Goal: Task Accomplishment & Management: Manage account settings

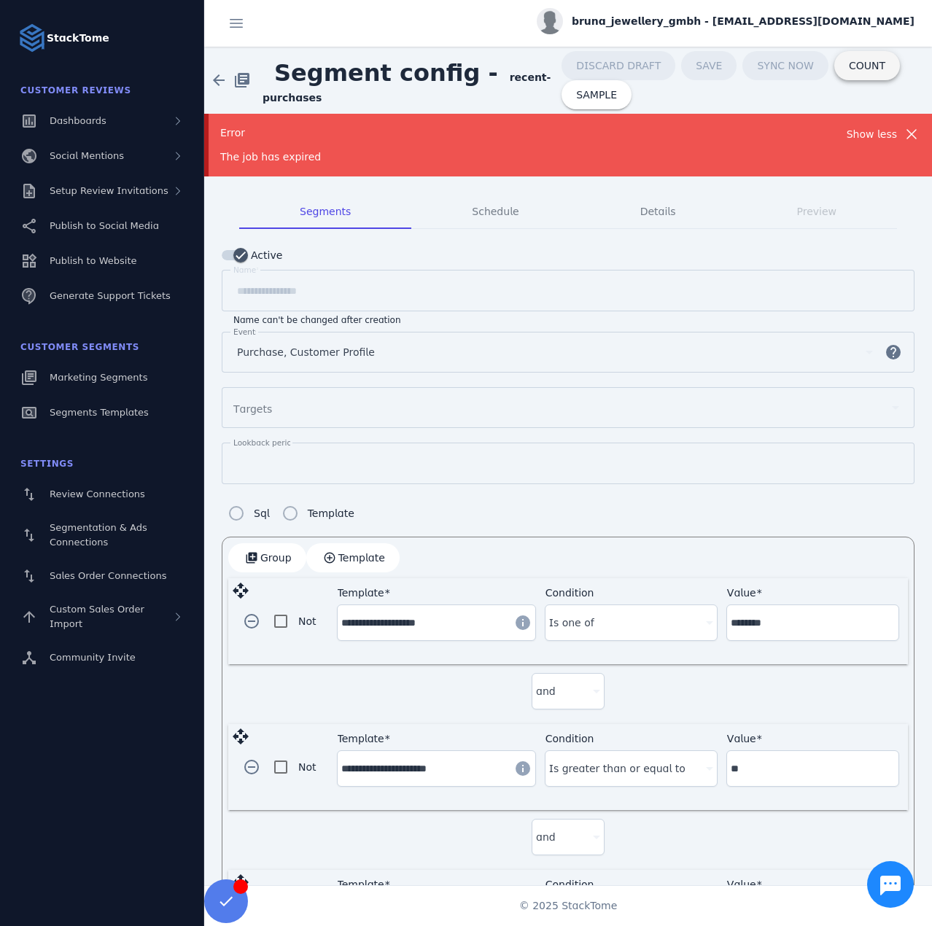
click at [849, 67] on span "COUNT" at bounding box center [867, 66] width 36 height 10
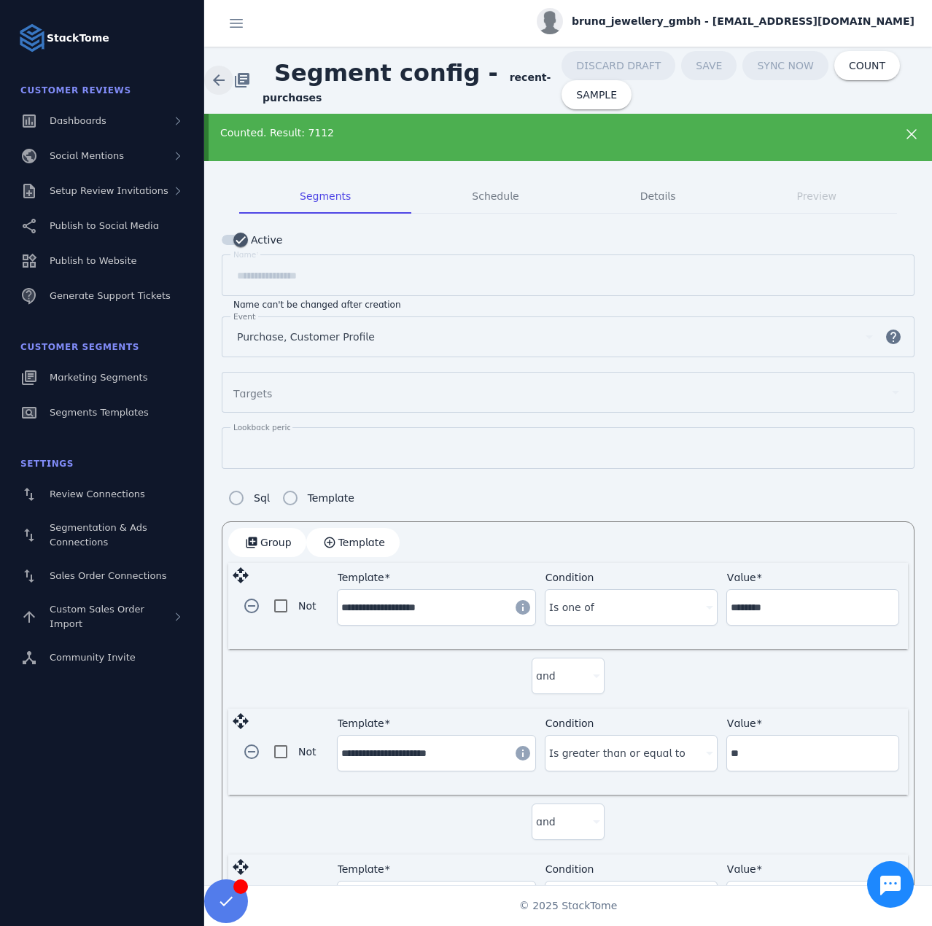
click at [218, 79] on span at bounding box center [218, 80] width 35 height 35
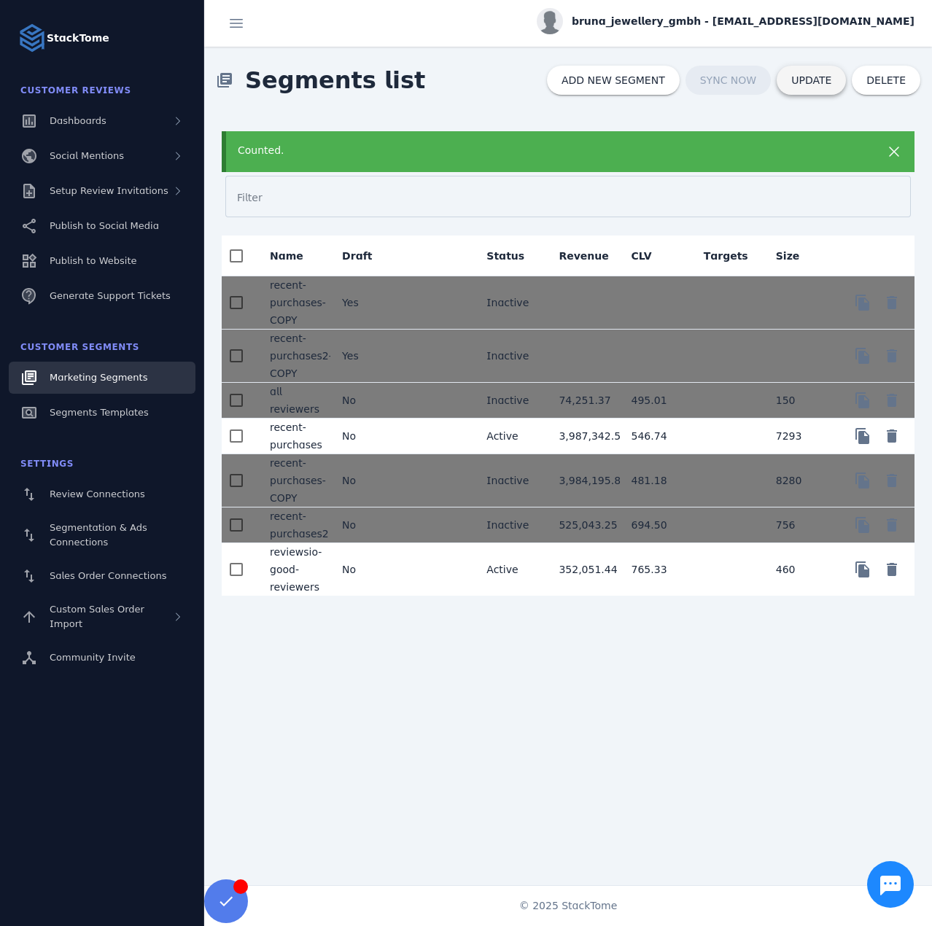
click at [806, 77] on span "UPDATE" at bounding box center [811, 80] width 40 height 10
click at [510, 152] on div "Counted." at bounding box center [537, 150] width 598 height 15
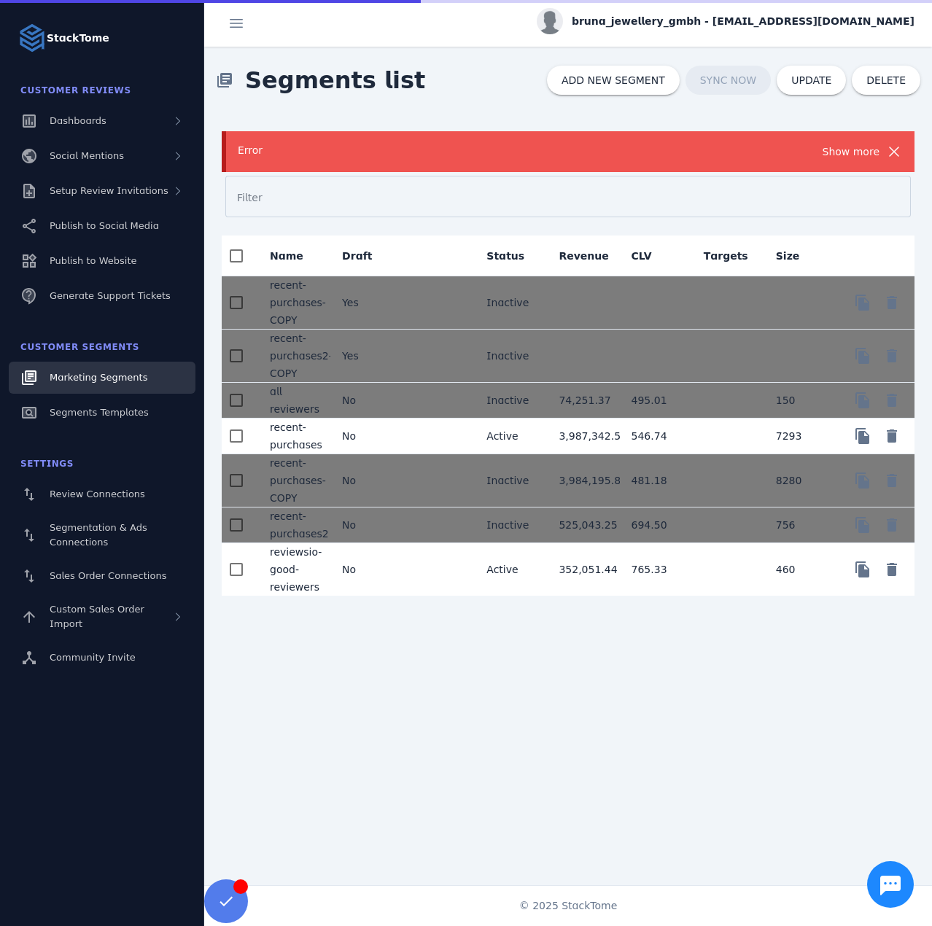
click at [727, 140] on div "Error Show more" at bounding box center [568, 151] width 693 height 41
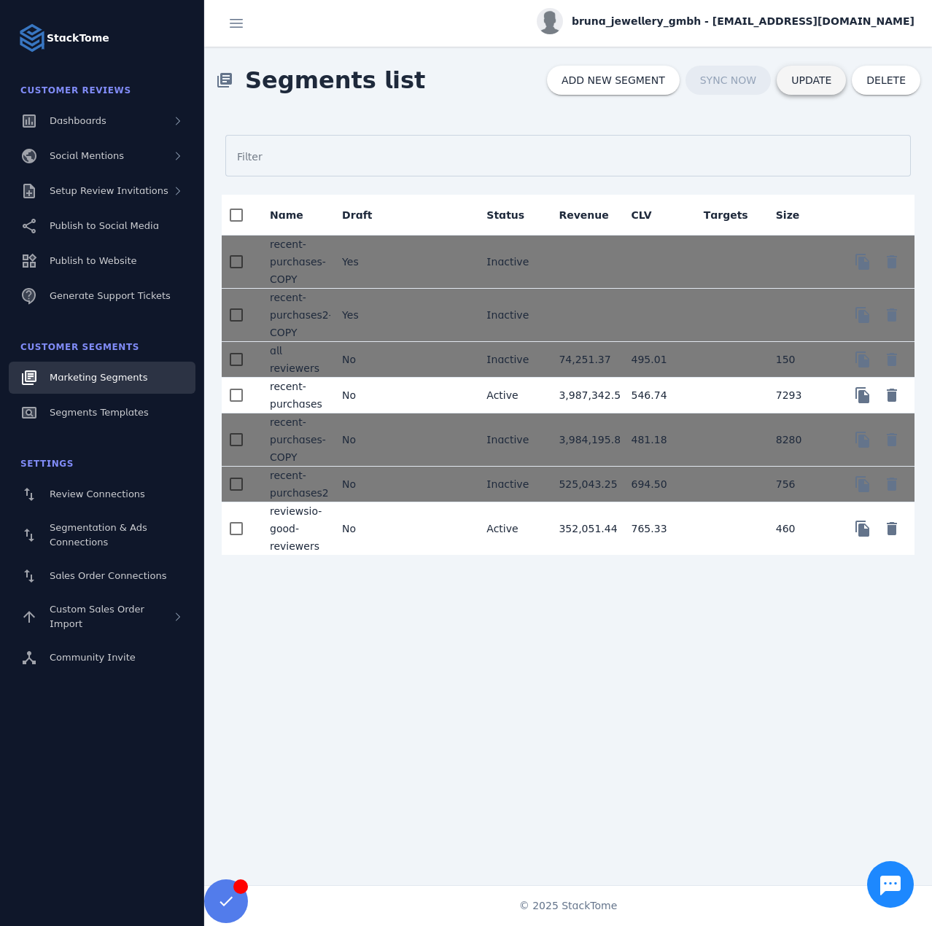
click at [816, 80] on span "UPDATE" at bounding box center [811, 80] width 40 height 10
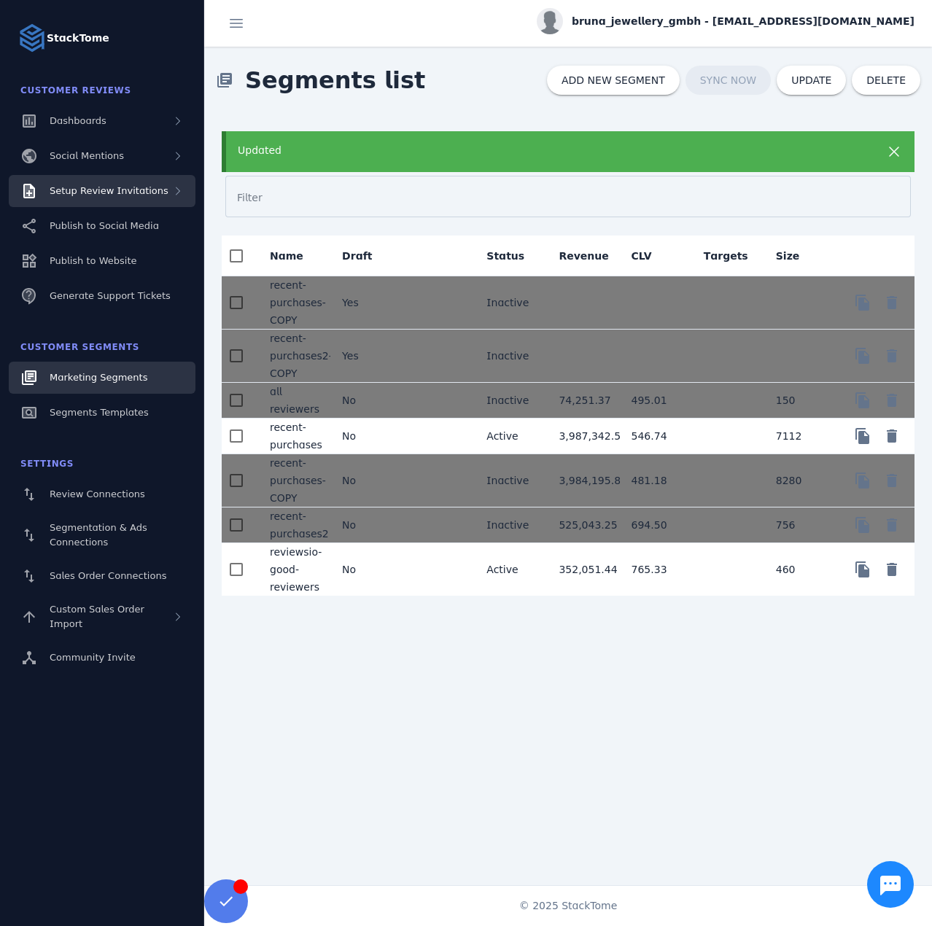
click at [125, 177] on div "Setup Review Invitations" at bounding box center [102, 191] width 187 height 32
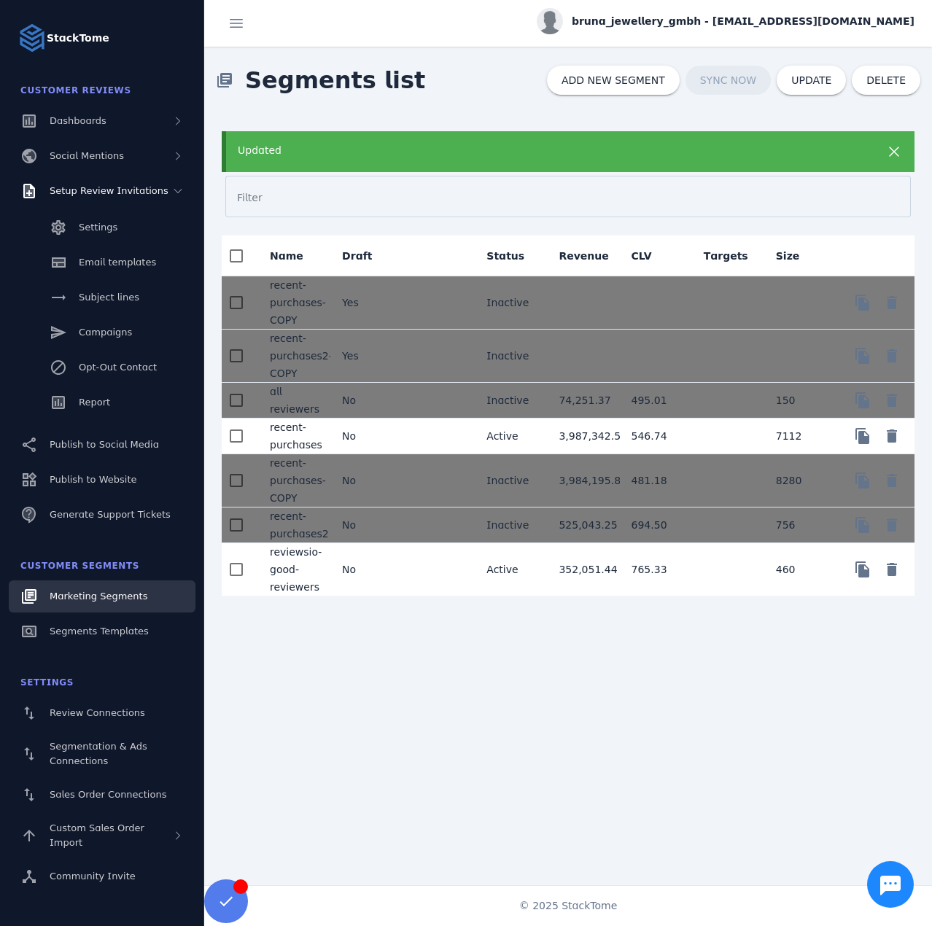
drag, startPoint x: 516, startPoint y: 573, endPoint x: 480, endPoint y: 433, distance: 144.6
click at [516, 573] on mat-cell "Active" at bounding box center [511, 569] width 72 height 52
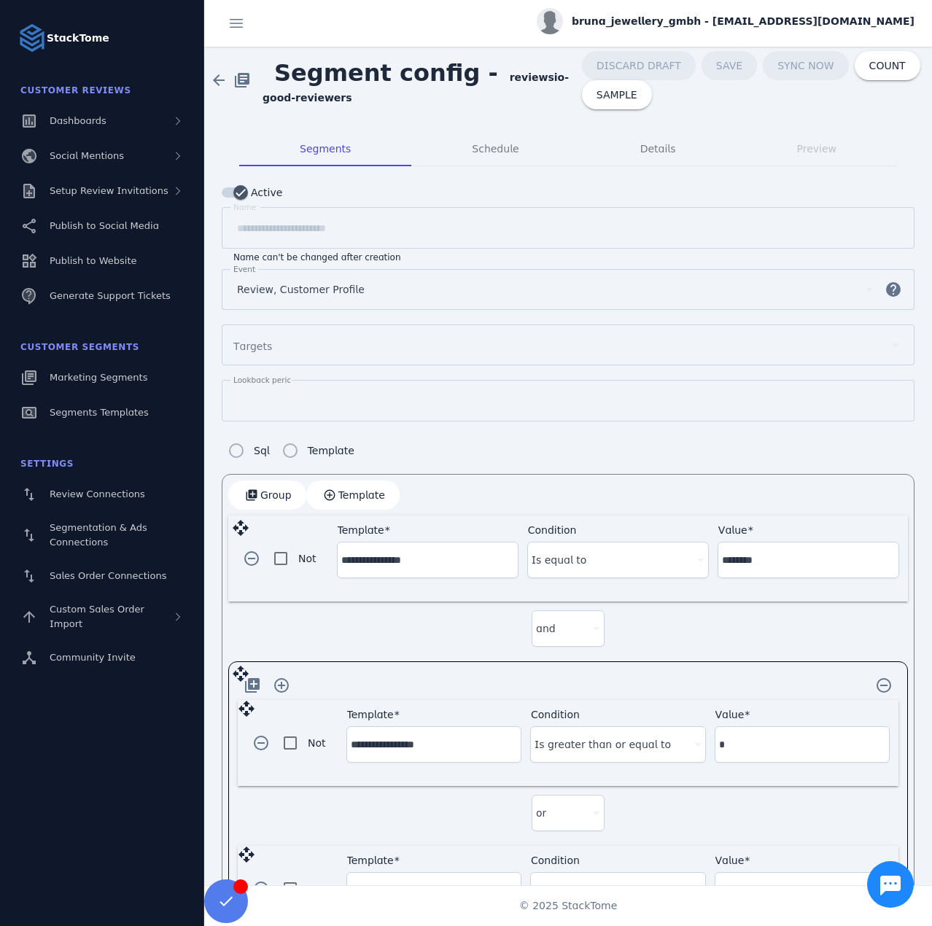
click at [755, 20] on span "bruna_jewellery_gmbh - [EMAIL_ADDRESS][DOMAIN_NAME]" at bounding box center [743, 21] width 343 height 15
click at [854, 152] on button "Sign out" at bounding box center [861, 140] width 105 height 35
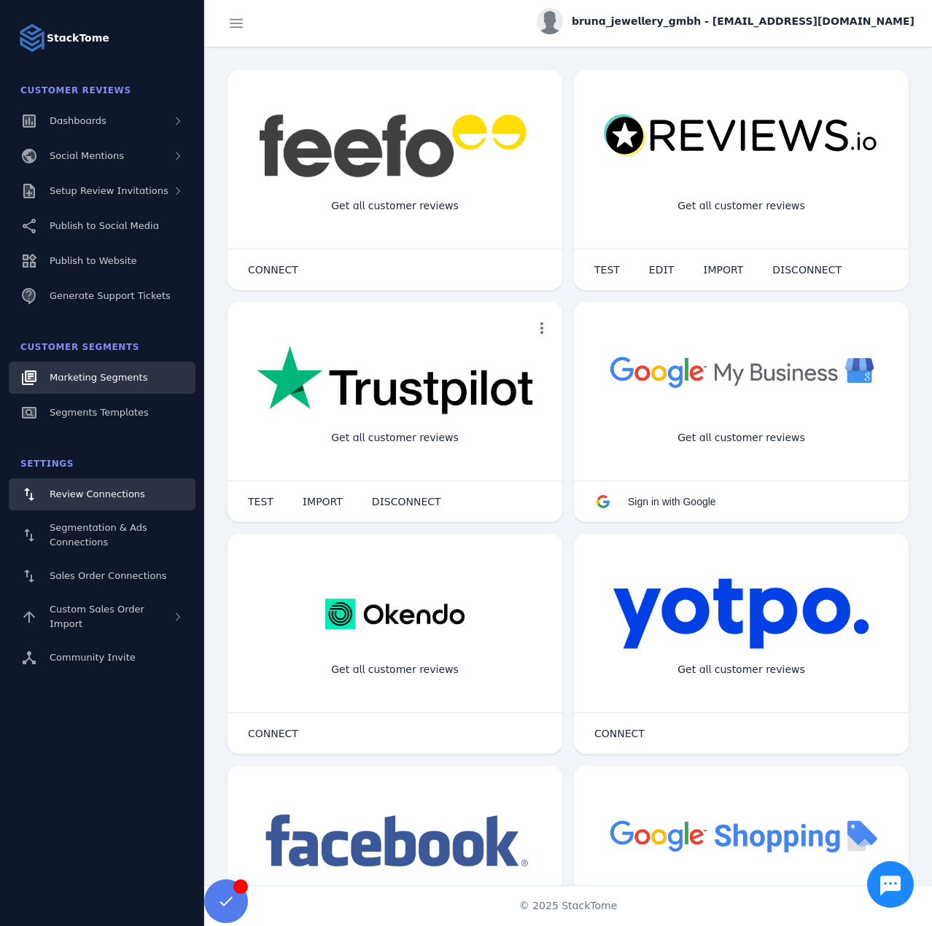
click at [111, 372] on span "Marketing Segments" at bounding box center [99, 377] width 98 height 11
